Goal: Task Accomplishment & Management: Use online tool/utility

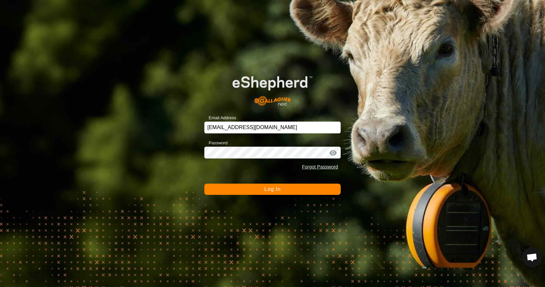
click at [276, 191] on span "Log In" at bounding box center [272, 190] width 16 height 6
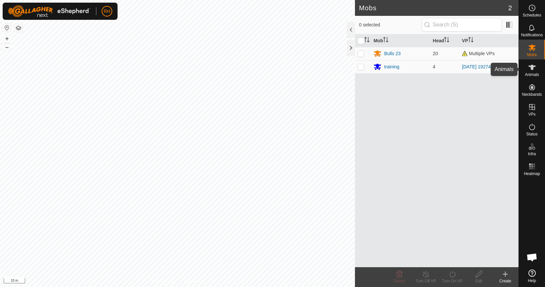
click at [534, 73] on span "Animals" at bounding box center [531, 75] width 14 height 4
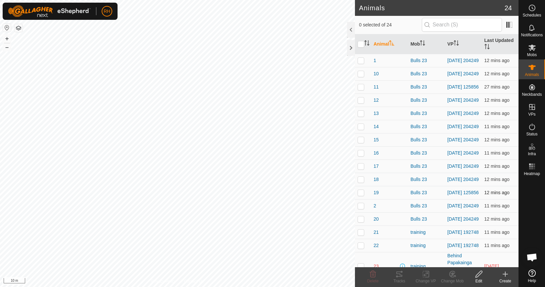
click at [361, 196] on p-checkbox at bounding box center [360, 192] width 7 height 5
checkbox input "true"
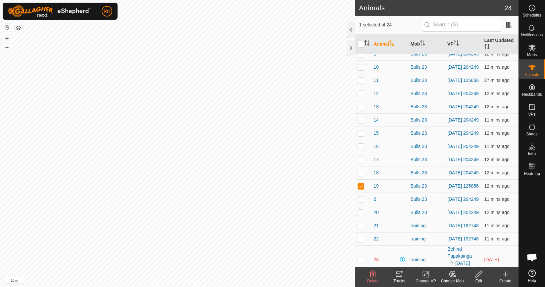
scroll to position [6, 0]
click at [362, 83] on p-checkbox at bounding box center [360, 80] width 7 height 5
checkbox input "true"
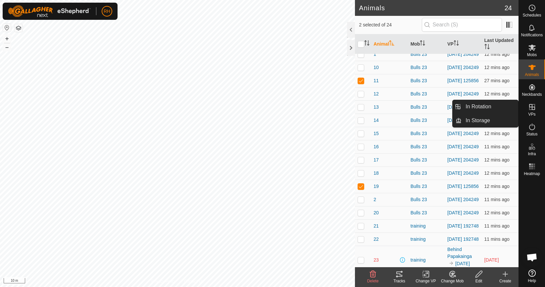
click at [530, 112] on span "VPs" at bounding box center [531, 114] width 7 height 4
click at [490, 106] on link "In Rotation" at bounding box center [489, 106] width 57 height 13
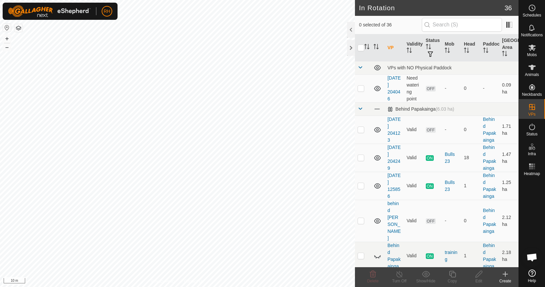
click at [502, 276] on icon at bounding box center [505, 275] width 8 height 8
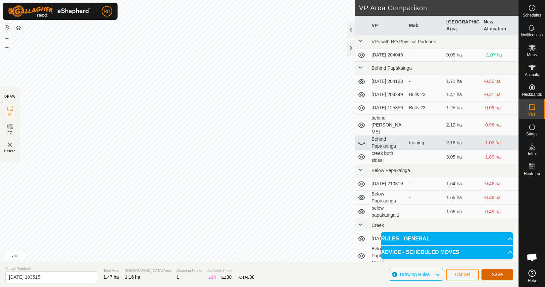
click at [493, 275] on span "Save" at bounding box center [496, 274] width 11 height 5
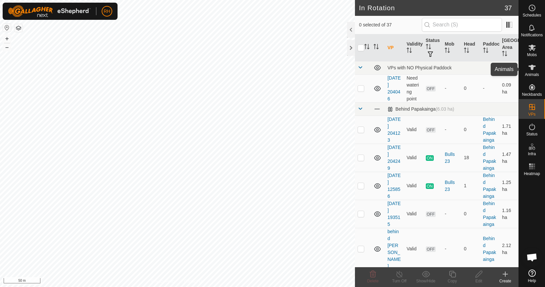
click at [531, 73] on span "Animals" at bounding box center [531, 75] width 14 height 4
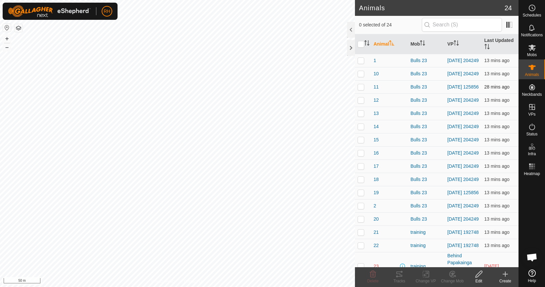
click at [362, 90] on p-checkbox at bounding box center [360, 86] width 7 height 5
checkbox input "true"
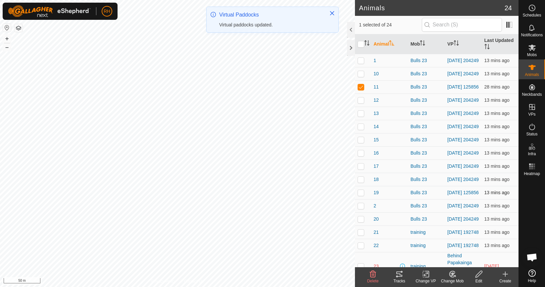
click at [358, 196] on p-checkbox at bounding box center [360, 192] width 7 height 5
checkbox input "true"
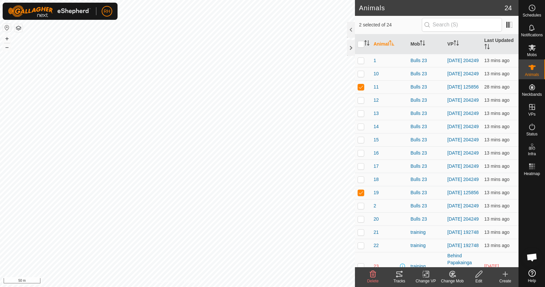
click at [424, 277] on icon at bounding box center [425, 275] width 5 height 4
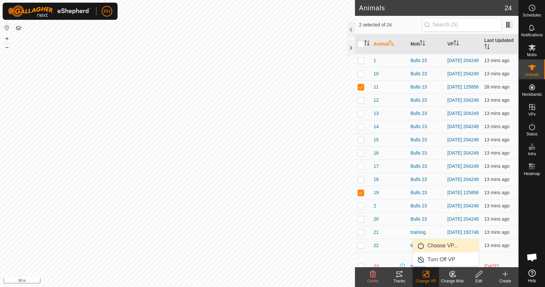
click at [438, 249] on link "Choose VP..." at bounding box center [445, 246] width 65 height 13
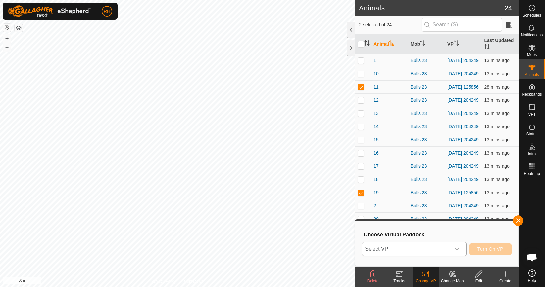
click at [437, 249] on span "Select VP" at bounding box center [406, 249] width 88 height 13
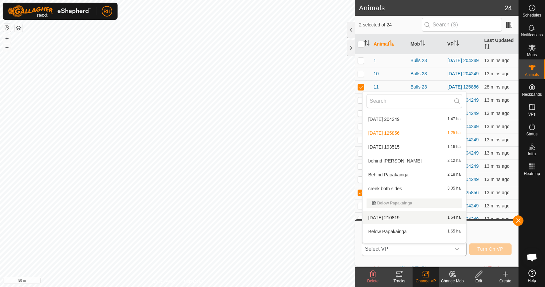
scroll to position [55, 0]
click at [408, 149] on li "[DATE] 193515 1.16 ha" at bounding box center [414, 148] width 104 height 13
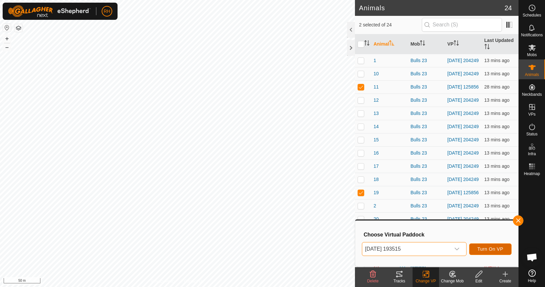
click at [501, 252] on span "Turn On VP" at bounding box center [490, 249] width 26 height 5
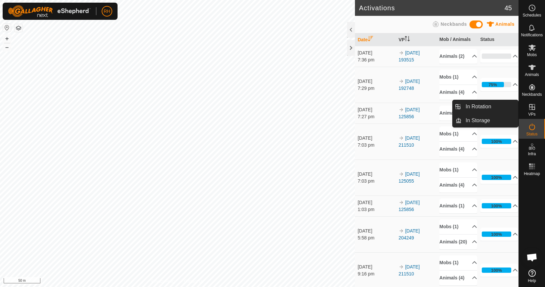
click at [533, 111] on es-virtualpaddocks-svg-icon at bounding box center [532, 107] width 12 height 11
click at [493, 110] on link "In Rotation" at bounding box center [489, 106] width 57 height 13
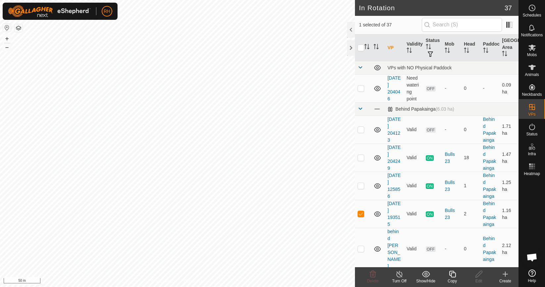
click at [501, 277] on icon at bounding box center [505, 275] width 8 height 8
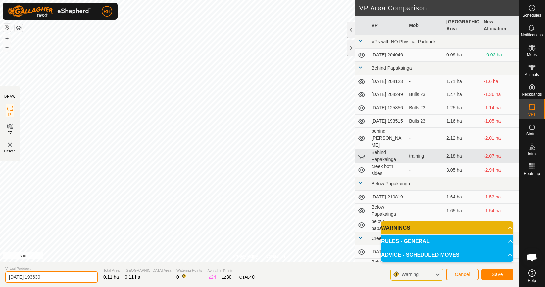
click at [33, 278] on input "[DATE] 193639" at bounding box center [51, 278] width 93 height 12
type input "annas road"
click at [495, 275] on span "Save" at bounding box center [496, 274] width 11 height 5
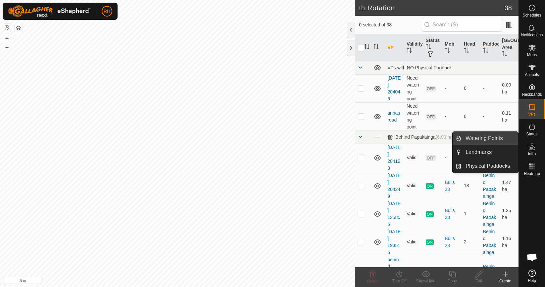
click at [487, 140] on link "Watering Points" at bounding box center [489, 138] width 57 height 13
click at [530, 150] on icon at bounding box center [532, 147] width 8 height 8
click at [498, 142] on link "Watering Points" at bounding box center [489, 138] width 57 height 13
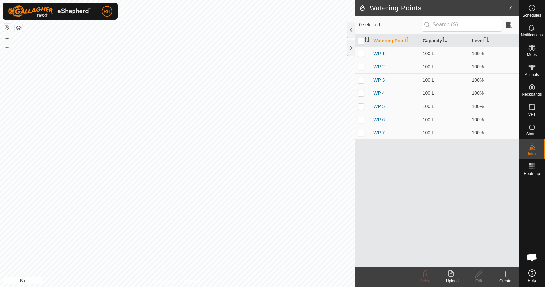
click at [505, 276] on icon at bounding box center [505, 275] width 8 height 8
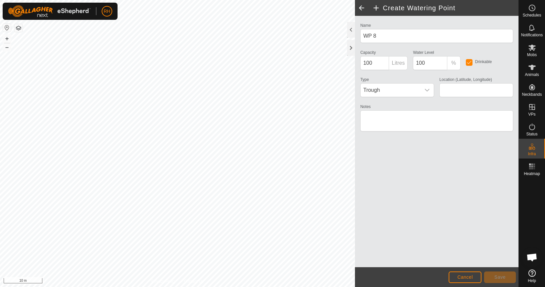
type input "-39.845520, 176.968344"
click at [495, 277] on span "Save" at bounding box center [499, 277] width 11 height 5
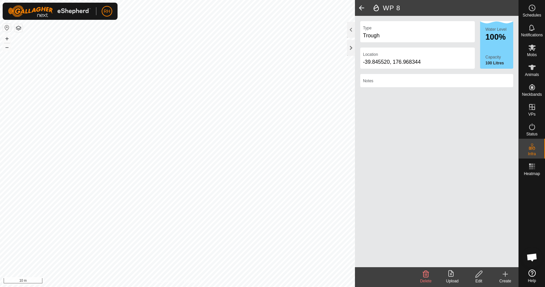
click at [358, 7] on span at bounding box center [361, 8] width 13 height 16
